Goal: Find specific page/section: Find specific page/section

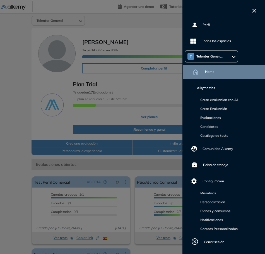
click at [255, 8] on button "button" at bounding box center [254, 10] width 8 height 7
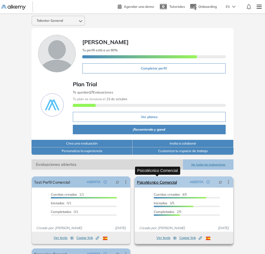
click at [148, 180] on link "Psicotécnico Comercial" at bounding box center [157, 182] width 40 height 11
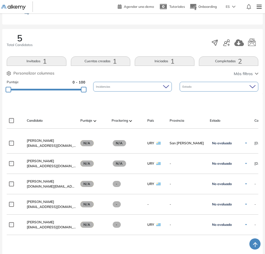
scroll to position [84, 0]
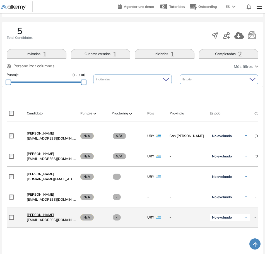
click at [53, 216] on span "[PERSON_NAME]" at bounding box center [40, 215] width 27 height 4
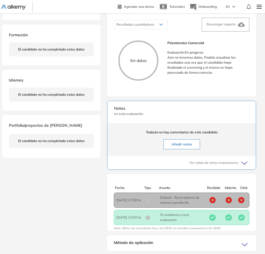
scroll to position [112, 0]
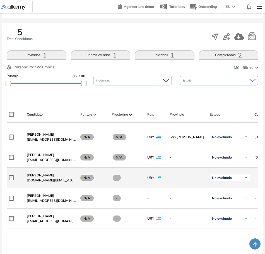
scroll to position [84, 0]
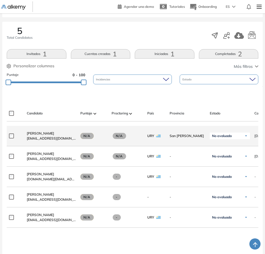
click at [36, 139] on span "[EMAIL_ADDRESS][DOMAIN_NAME]" at bounding box center [51, 138] width 49 height 5
click at [34, 135] on span "[PERSON_NAME]" at bounding box center [40, 133] width 27 height 4
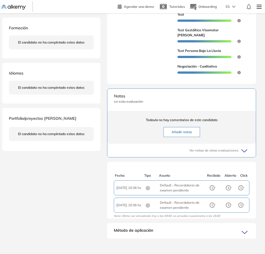
scroll to position [190, 0]
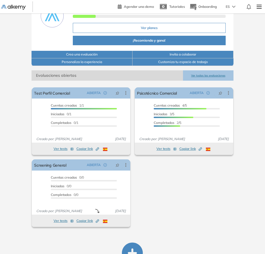
scroll to position [110, 0]
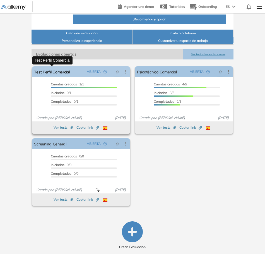
click at [63, 71] on link "Test Perfil Comercial" at bounding box center [52, 71] width 36 height 11
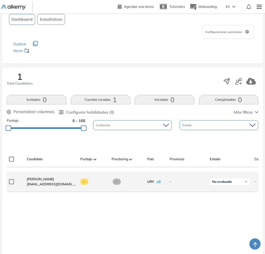
scroll to position [56, 0]
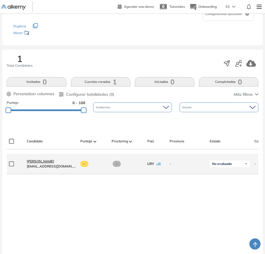
click at [45, 163] on span "[PERSON_NAME]" at bounding box center [40, 161] width 27 height 4
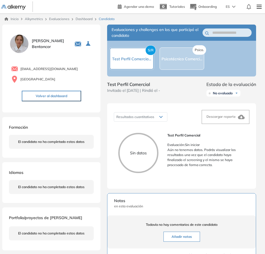
click at [20, 47] on img at bounding box center [19, 44] width 21 height 21
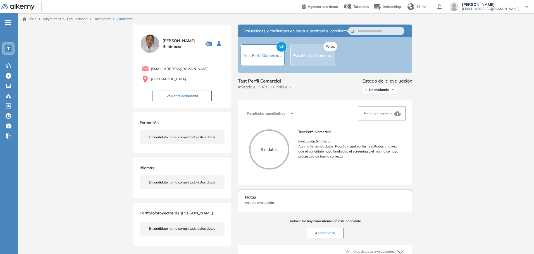
click at [155, 41] on img at bounding box center [150, 44] width 21 height 21
